Goal: Transaction & Acquisition: Purchase product/service

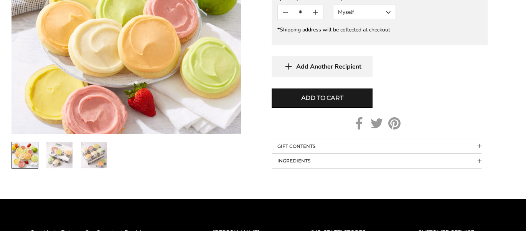
scroll to position [527, 0]
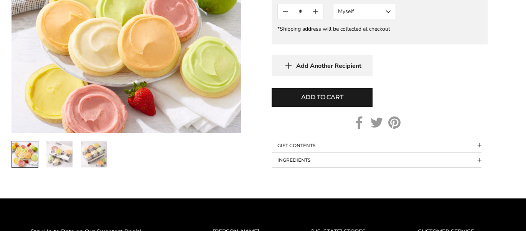
click at [60, 152] on img "2 / 3" at bounding box center [59, 155] width 26 height 26
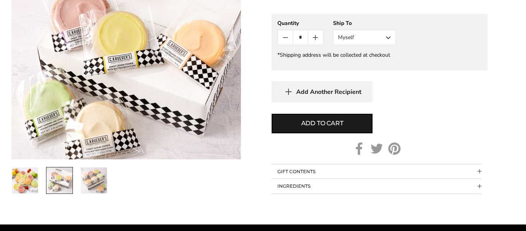
scroll to position [501, 0]
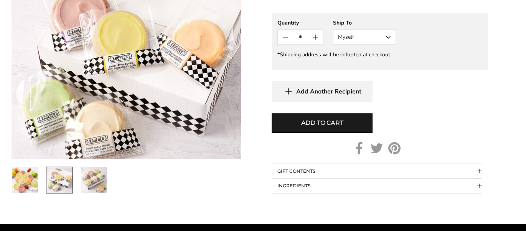
click at [88, 167] on img "3 / 3" at bounding box center [94, 180] width 26 height 26
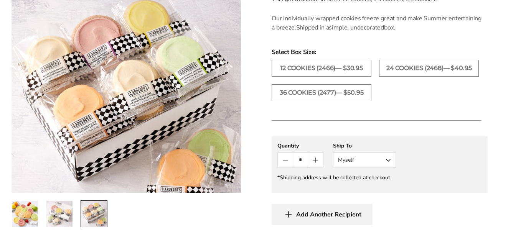
scroll to position [376, 0]
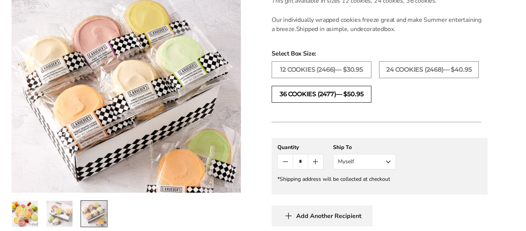
click at [348, 97] on label "36 COOKIES (2477)— $50.95" at bounding box center [322, 94] width 100 height 17
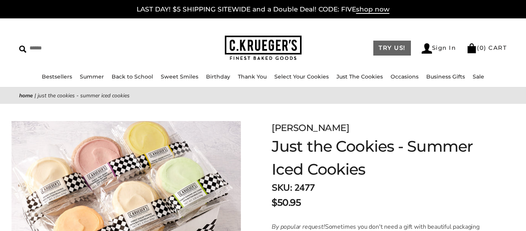
click at [385, 53] on link "TRY US!" at bounding box center [392, 48] width 38 height 15
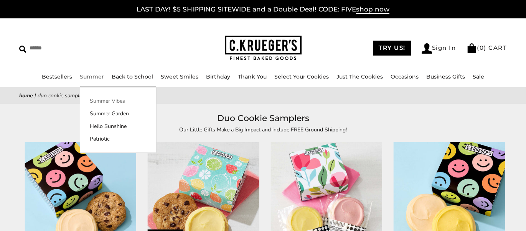
click at [99, 100] on link "Summer Vibes" at bounding box center [118, 101] width 76 height 8
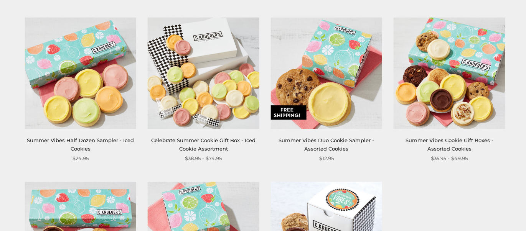
scroll to position [309, 0]
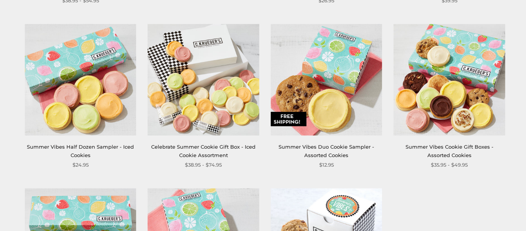
click at [222, 117] on img at bounding box center [204, 80] width 112 height 112
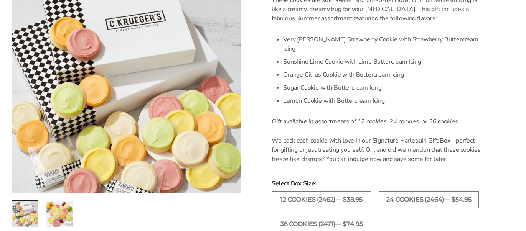
scroll to position [261, 0]
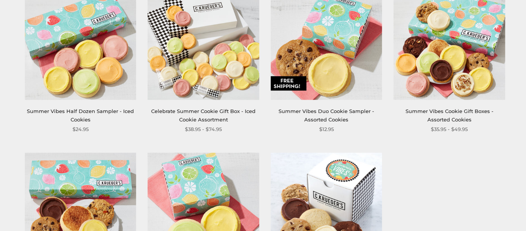
scroll to position [344, 0]
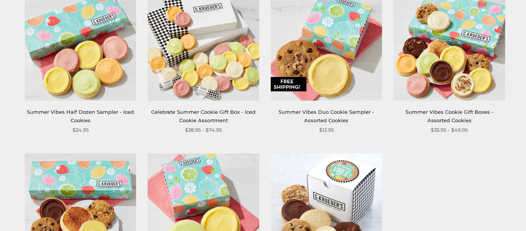
click at [109, 53] on img at bounding box center [81, 45] width 112 height 112
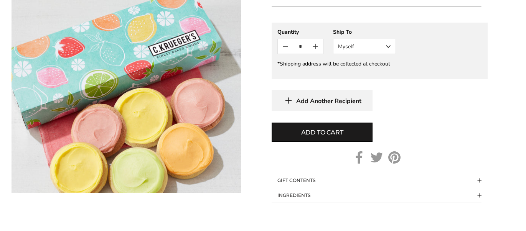
scroll to position [359, 0]
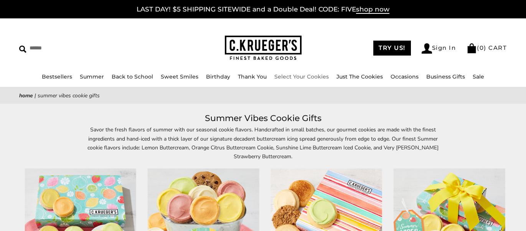
click at [263, 53] on img at bounding box center [263, 48] width 77 height 25
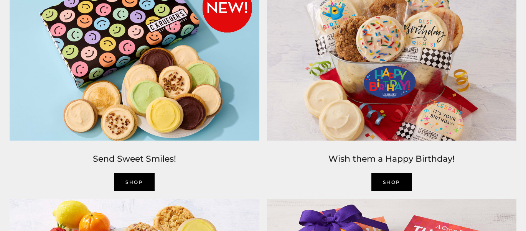
scroll to position [811, 0]
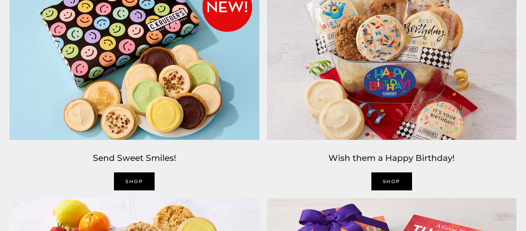
click at [177, 123] on img at bounding box center [135, 57] width 258 height 174
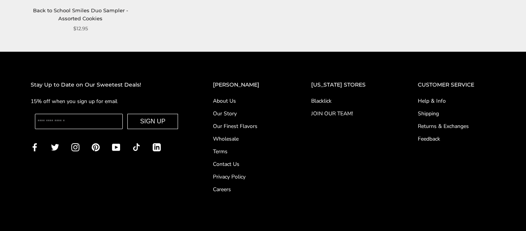
scroll to position [1106, 0]
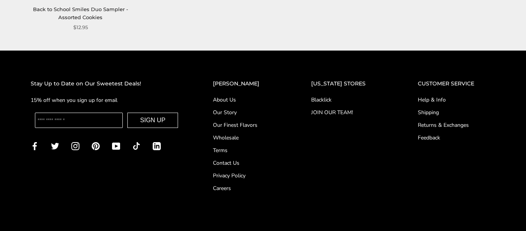
click at [249, 112] on link "Our Story" at bounding box center [247, 113] width 68 height 8
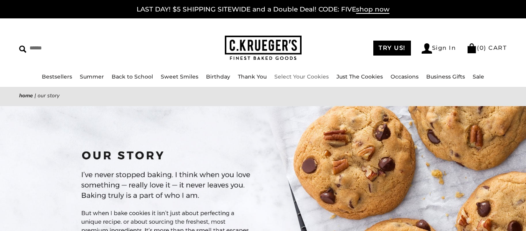
click at [294, 78] on link "Select Your Cookies" at bounding box center [301, 76] width 54 height 7
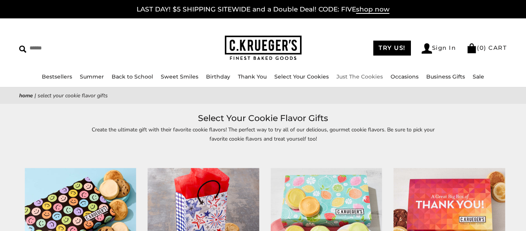
click at [349, 77] on link "Just The Cookies" at bounding box center [360, 76] width 46 height 7
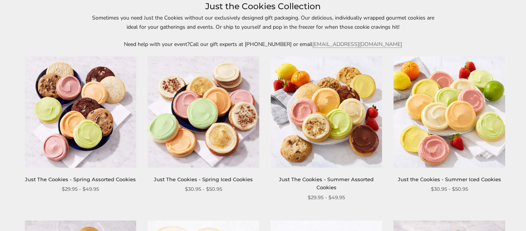
click at [325, 129] on img at bounding box center [327, 112] width 112 height 112
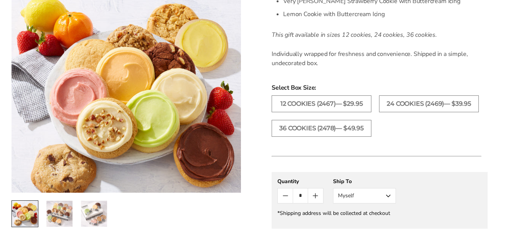
scroll to position [406, 0]
click at [98, 213] on img "3 / 3" at bounding box center [94, 214] width 26 height 26
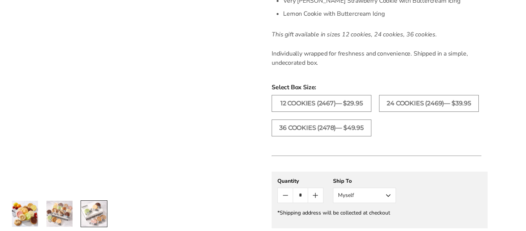
scroll to position [238, 0]
